Goal: Obtain resource: Obtain resource

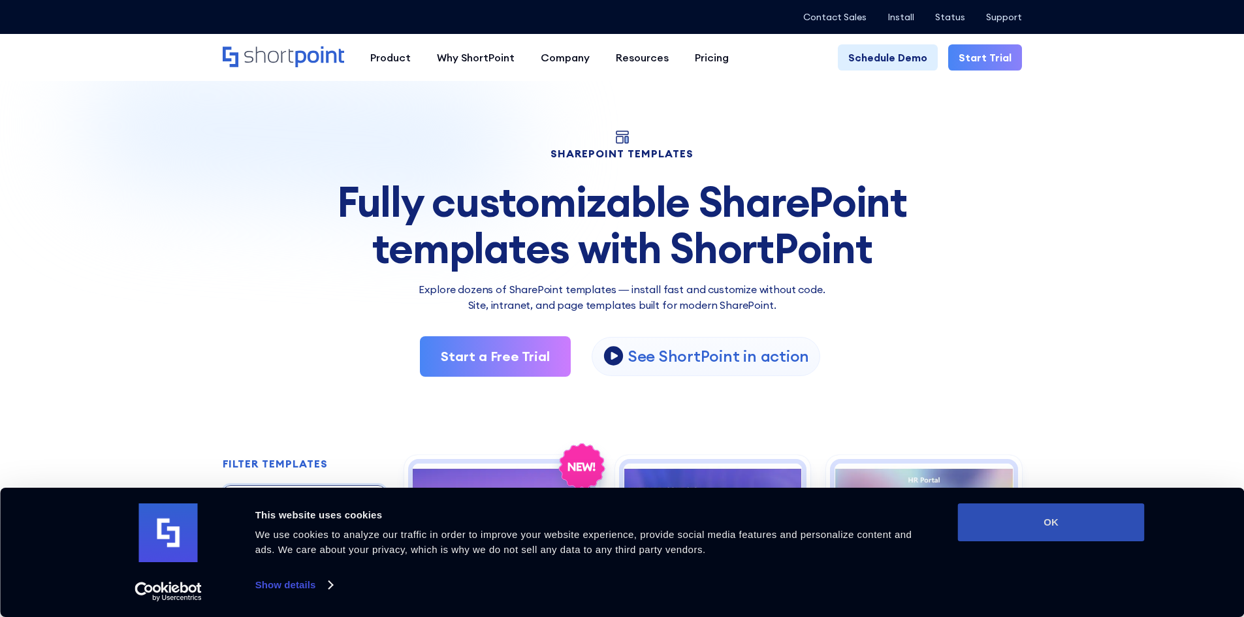
click at [1129, 537] on button "OK" at bounding box center [1051, 523] width 187 height 38
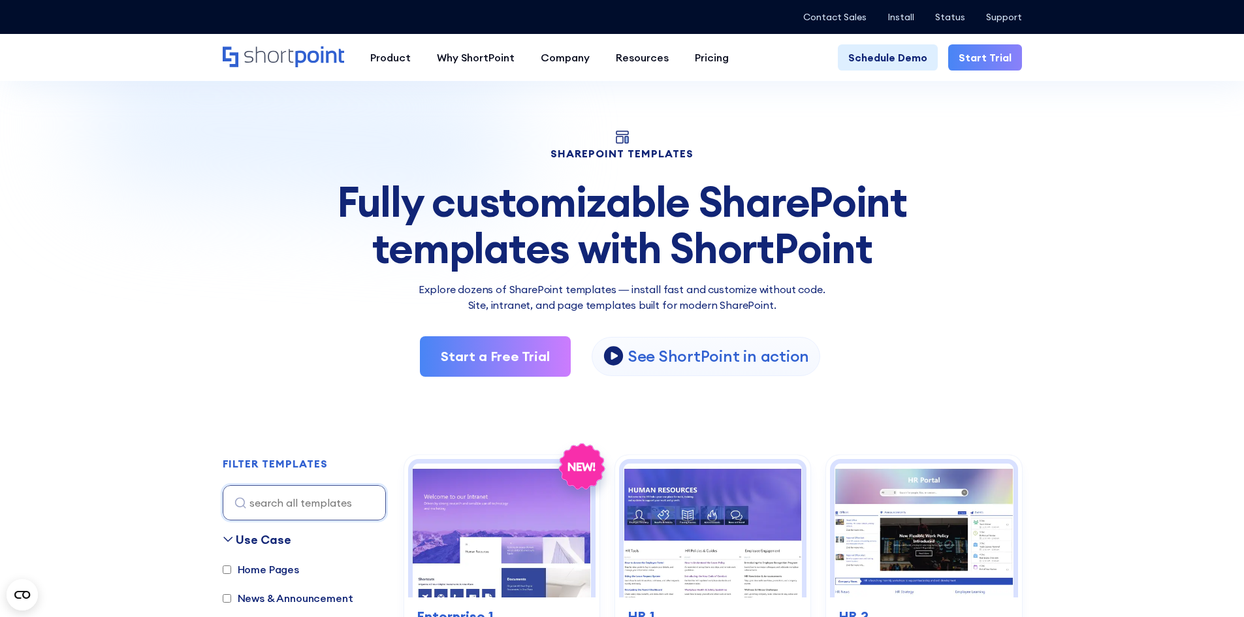
scroll to position [327, 0]
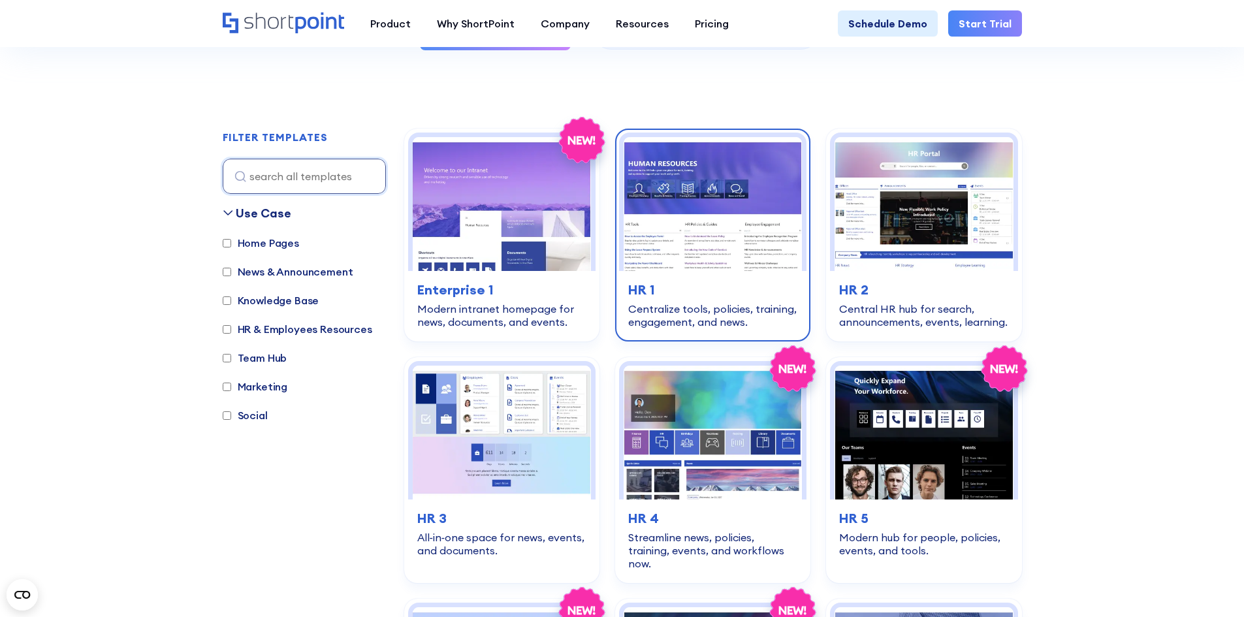
click at [739, 266] on img at bounding box center [713, 204] width 178 height 134
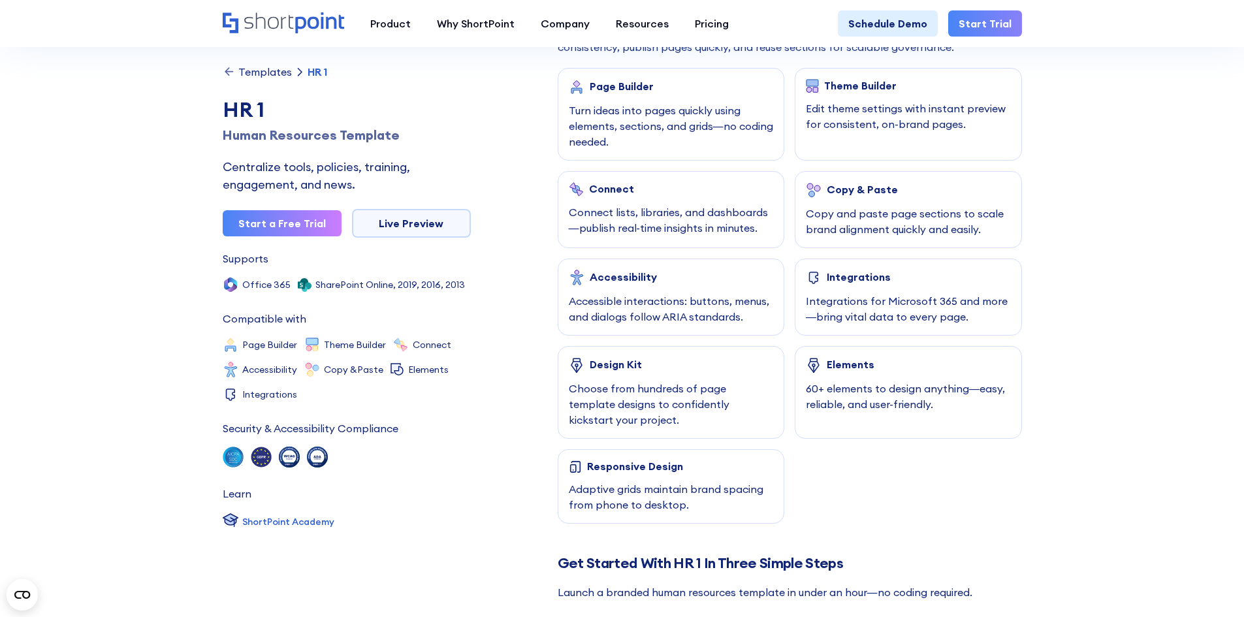
scroll to position [641, 0]
